Goal: Check status

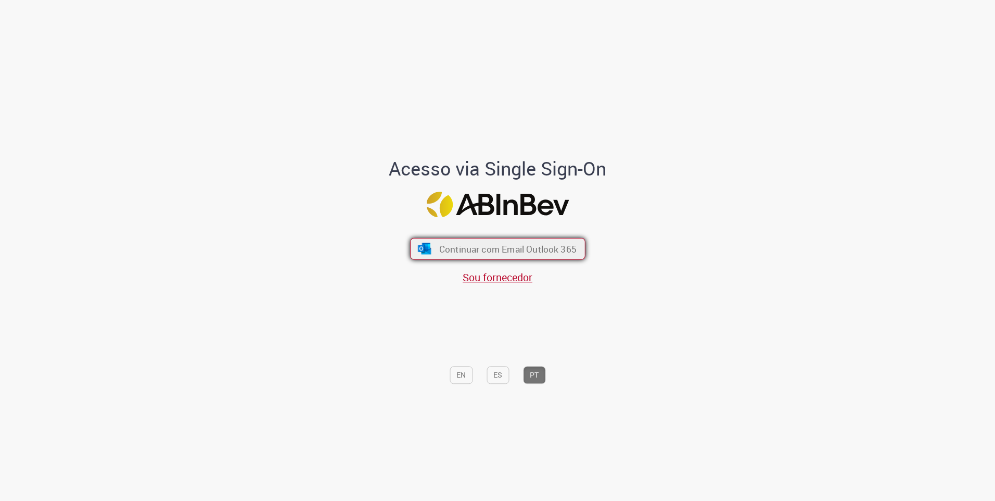
click at [459, 259] on button "Continuar com Email Outlook 365" at bounding box center [497, 249] width 175 height 22
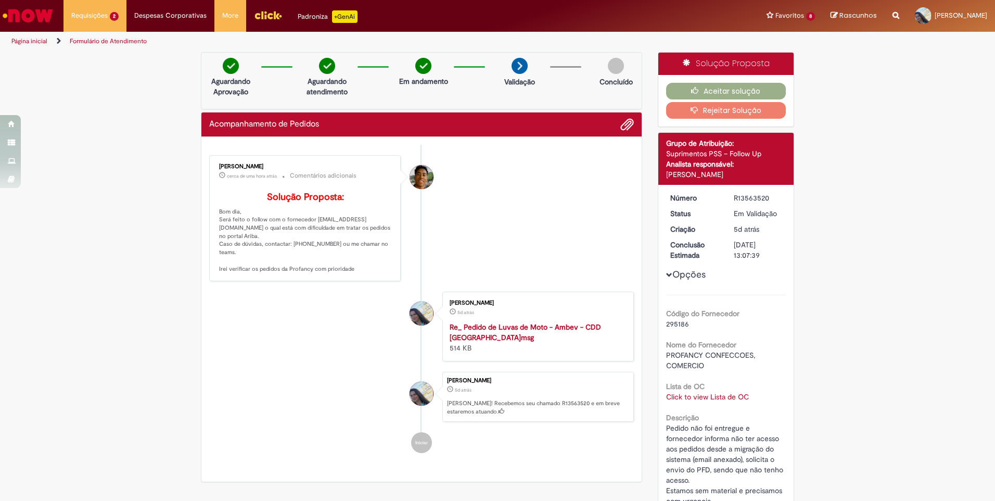
click at [476, 334] on strong "Re_ Pedido de Luvas de Moto - Ambev - CDD [GEOGRAPHIC_DATA]msg" at bounding box center [525, 332] width 151 height 20
click at [953, 220] on div "Verificar Código de Barras Aguardando Aprovação Aguardando atendimento Em andam…" at bounding box center [497, 351] width 995 height 599
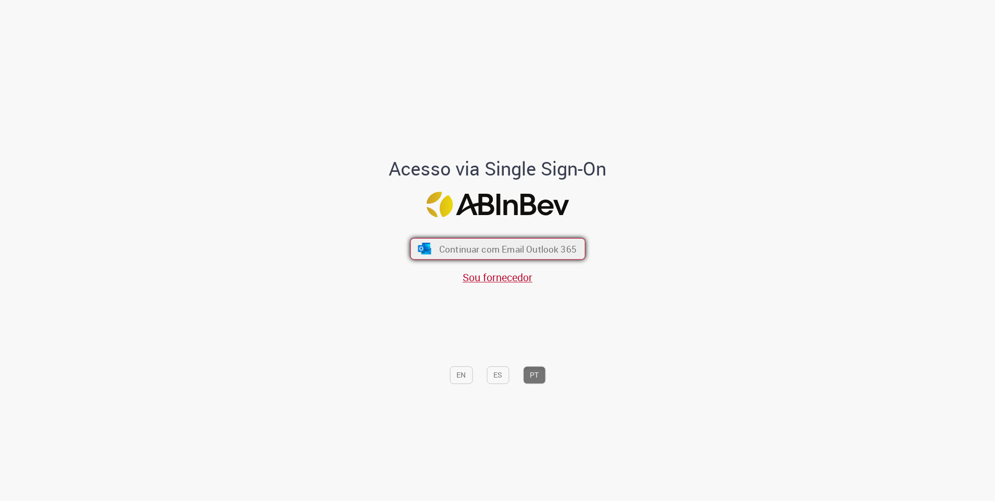
click at [490, 247] on span "Continuar com Email Outlook 365" at bounding box center [507, 249] width 137 height 12
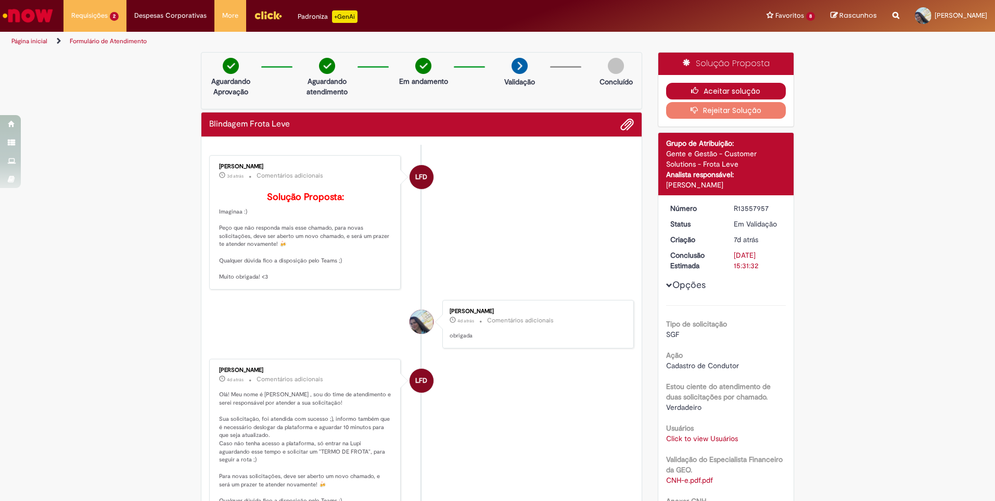
click at [728, 92] on button "Aceitar solução" at bounding box center [726, 91] width 120 height 17
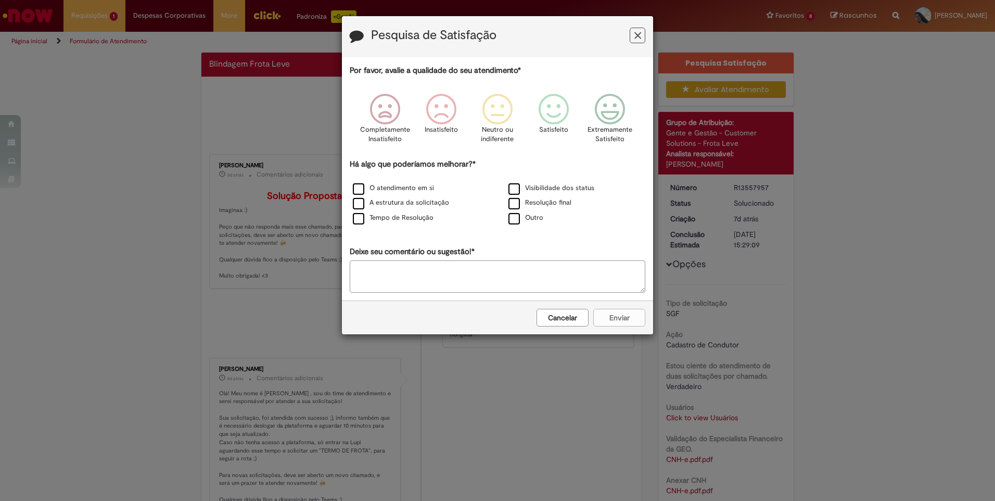
click at [638, 37] on icon "Feedback" at bounding box center [638, 35] width 7 height 11
